Goal: Find specific page/section: Find specific page/section

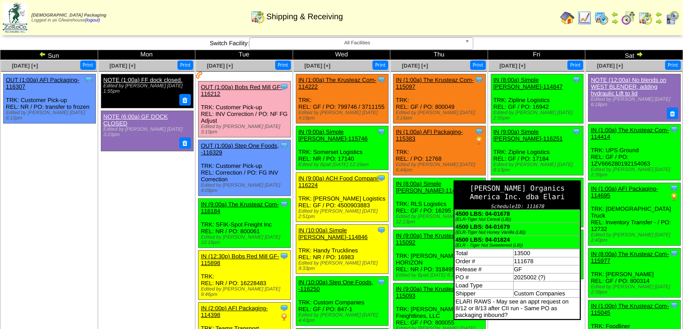
drag, startPoint x: 577, startPoint y: 200, endPoint x: 576, endPoint y: 226, distance: 26.0
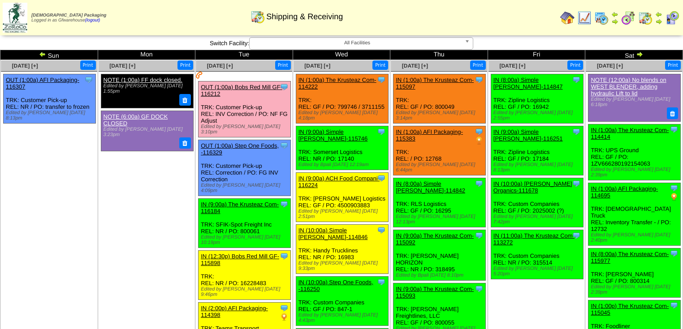
click at [594, 118] on ul "Clone Item NOTE (12:00a) No blends on WEST BLENDER, adding hydraulic Lift to li…" at bounding box center [634, 212] width 96 height 276
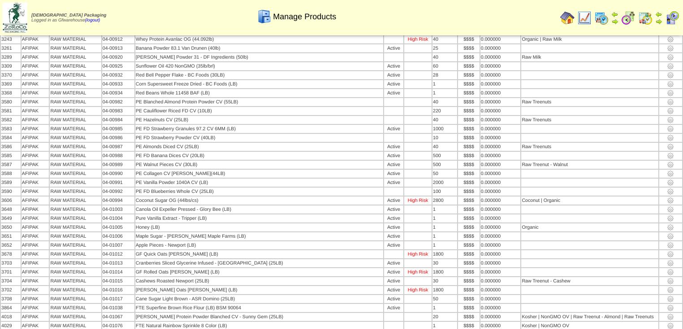
scroll to position [3155, 0]
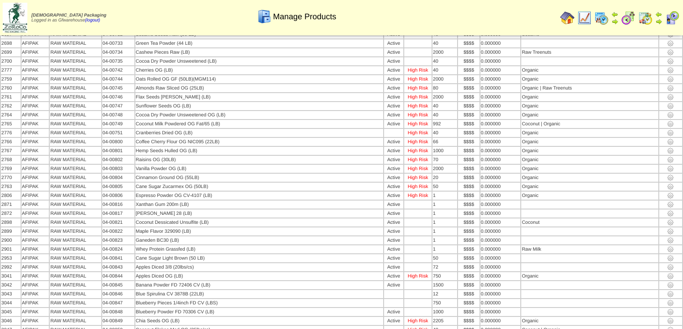
scroll to position [1541, 0]
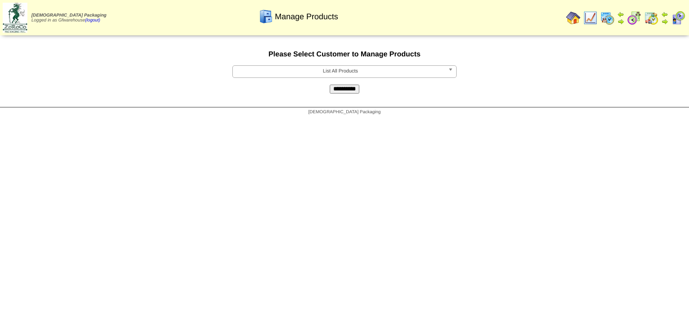
click at [449, 74] on b at bounding box center [452, 72] width 8 height 12
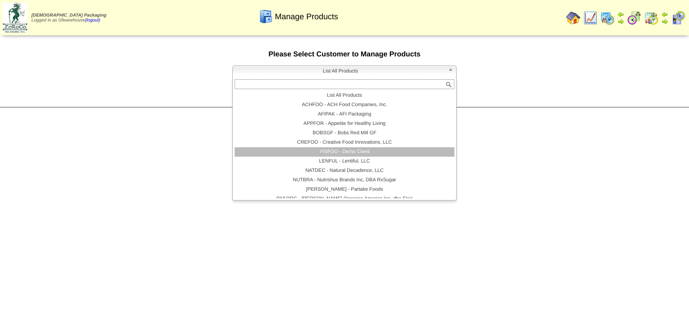
scroll to position [36, 0]
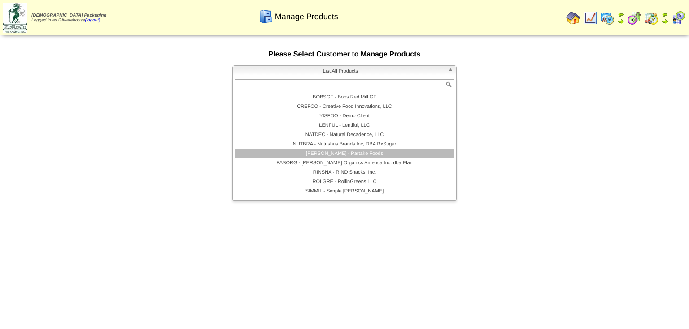
click at [348, 158] on li "[PERSON_NAME] - Partake Foods" at bounding box center [344, 153] width 220 height 9
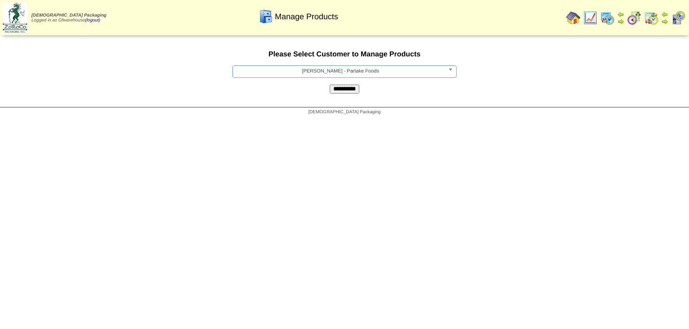
click at [357, 91] on input "**********" at bounding box center [344, 89] width 30 height 9
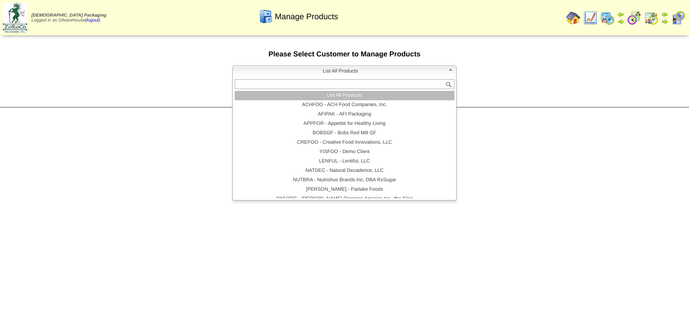
click at [452, 71] on b at bounding box center [452, 72] width 8 height 12
click at [344, 100] on li "List All Products" at bounding box center [344, 95] width 220 height 9
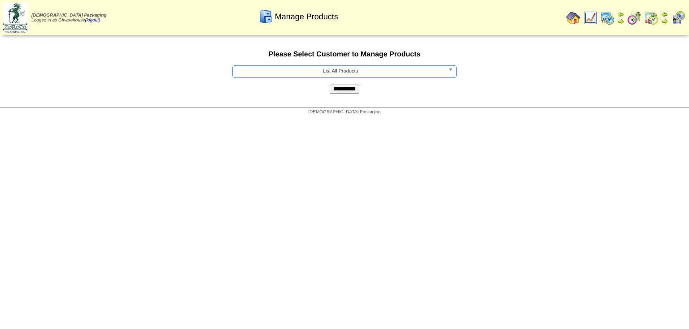
click at [348, 92] on input "**********" at bounding box center [344, 89] width 30 height 9
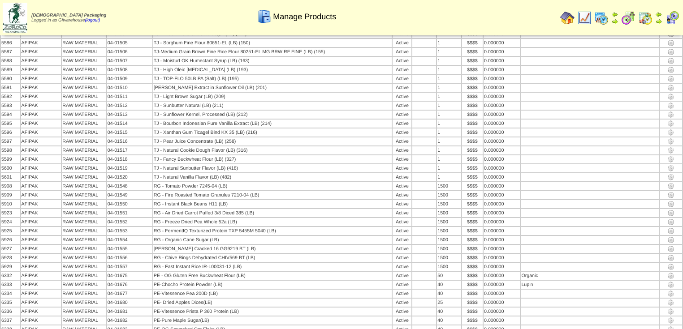
scroll to position [44202, 0]
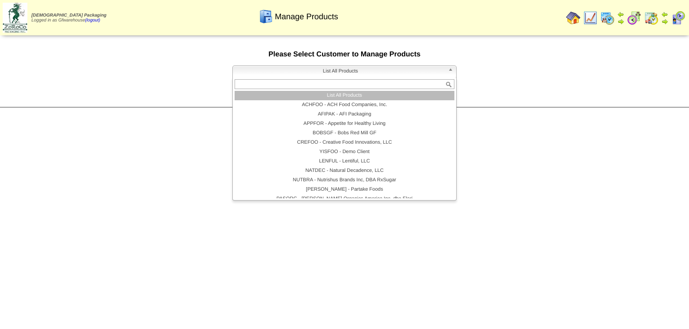
click at [449, 70] on b at bounding box center [452, 72] width 8 height 12
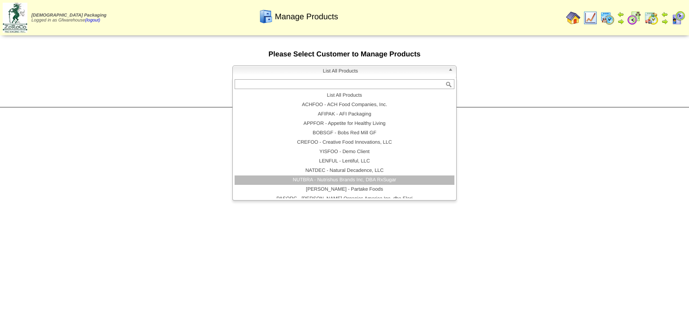
scroll to position [36, 0]
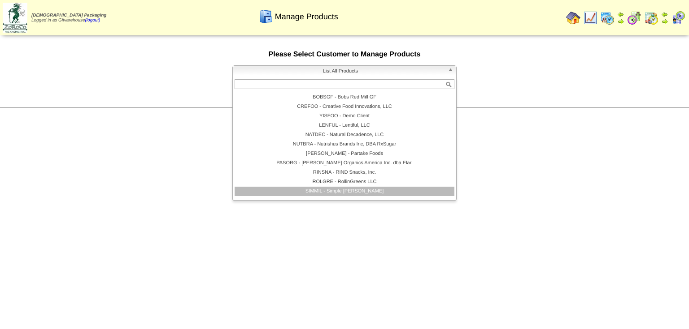
click at [375, 192] on li "SIMMIL - Simple Mills" at bounding box center [344, 191] width 220 height 9
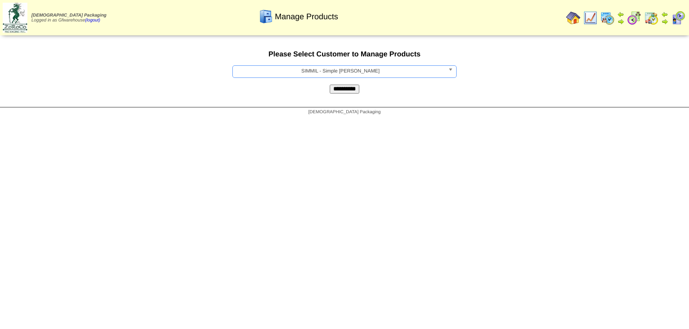
click at [354, 91] on input "**********" at bounding box center [344, 89] width 30 height 9
